Goal: Task Accomplishment & Management: Use online tool/utility

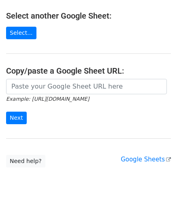
scroll to position [106, 0]
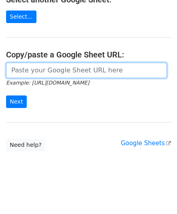
click at [34, 65] on input "url" at bounding box center [86, 70] width 161 height 15
paste input "[URL][DOMAIN_NAME]"
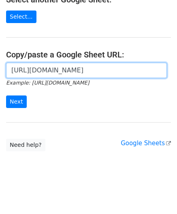
scroll to position [0, 168]
type input "[URL][DOMAIN_NAME]"
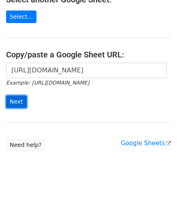
click at [18, 100] on input "Next" at bounding box center [16, 102] width 21 height 13
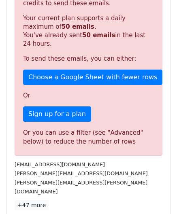
scroll to position [273, 0]
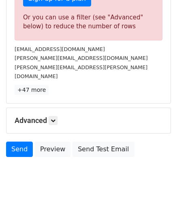
click at [60, 116] on h5 "Advanced" at bounding box center [89, 120] width 148 height 9
click at [55, 118] on icon at bounding box center [53, 120] width 5 height 5
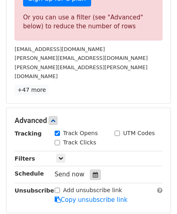
click at [92, 170] on div at bounding box center [95, 175] width 11 height 11
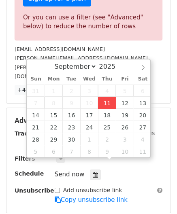
type input "2025-09-11 12:00"
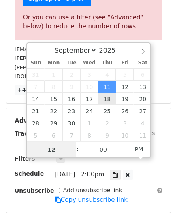
paste input "8"
type input "8"
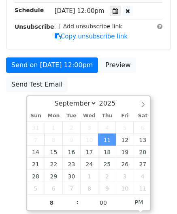
type input "2025-09-11 20:00"
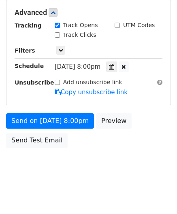
scroll to position [371, 0]
